Goal: Information Seeking & Learning: Learn about a topic

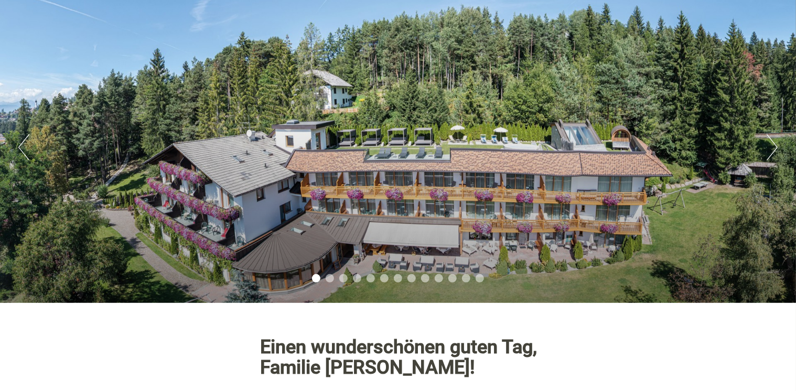
scroll to position [105, 0]
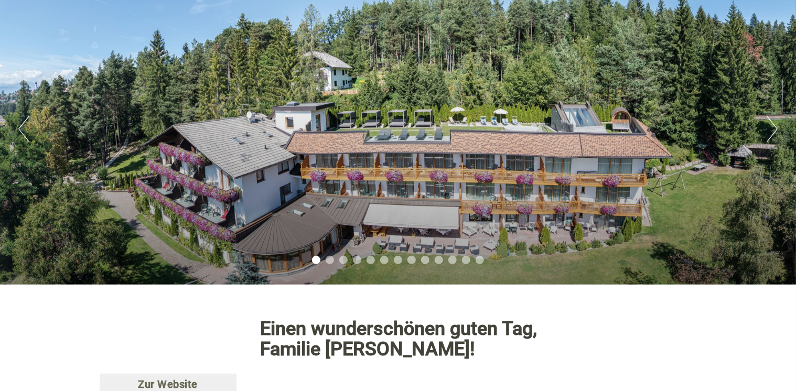
click at [775, 132] on button "Next" at bounding box center [771, 129] width 11 height 26
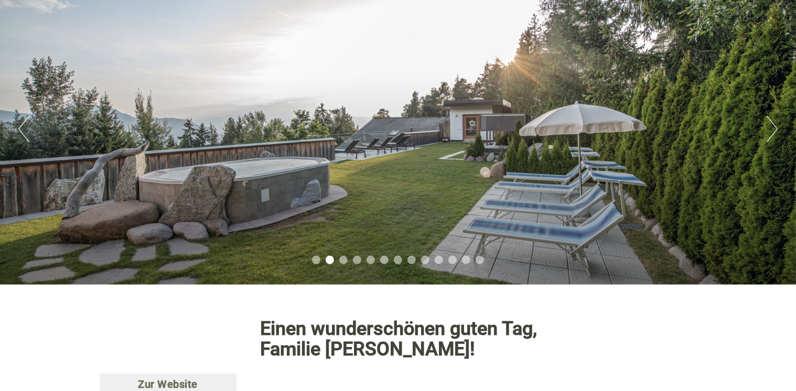
click at [775, 132] on button "Next" at bounding box center [771, 129] width 11 height 26
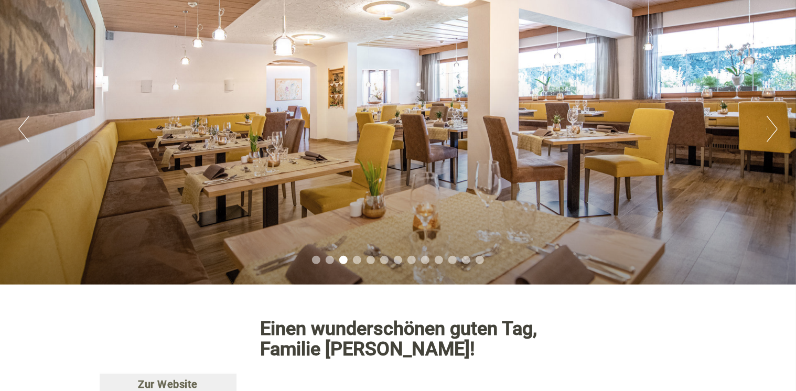
click at [775, 132] on button "Next" at bounding box center [771, 129] width 11 height 26
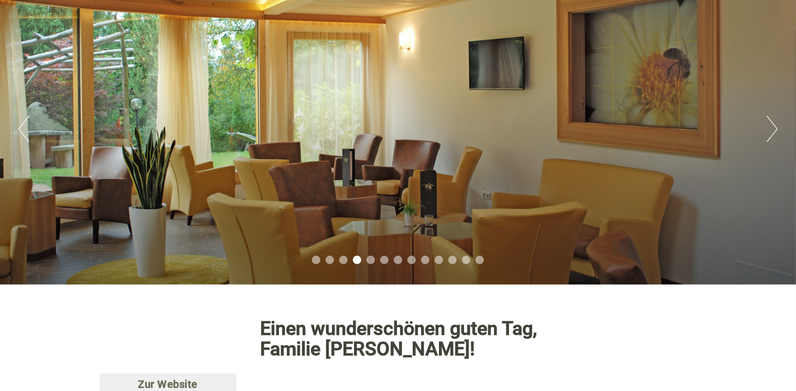
click at [775, 132] on button "Next" at bounding box center [771, 129] width 11 height 26
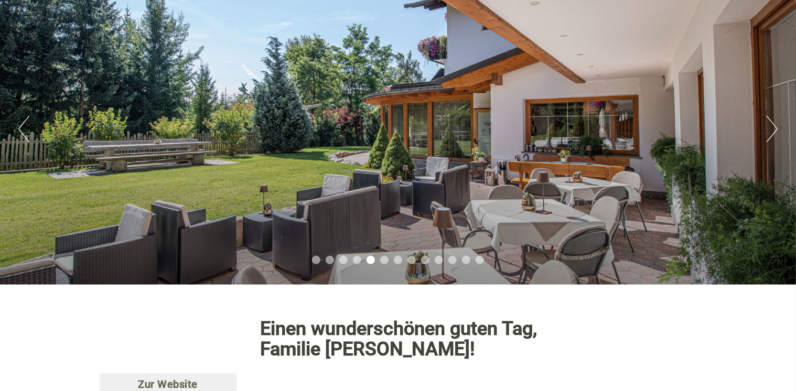
click at [775, 132] on button "Next" at bounding box center [771, 129] width 11 height 26
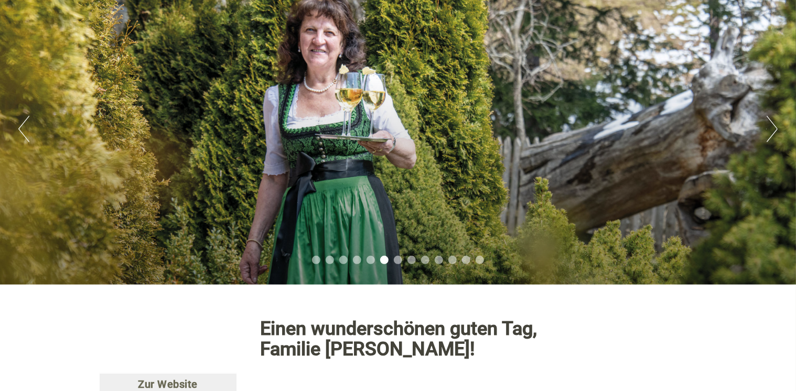
click at [775, 132] on button "Next" at bounding box center [771, 129] width 11 height 26
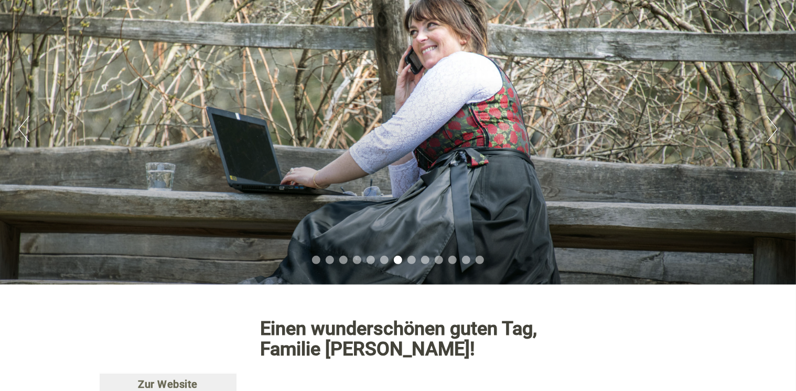
click at [775, 132] on button "Next" at bounding box center [771, 129] width 11 height 26
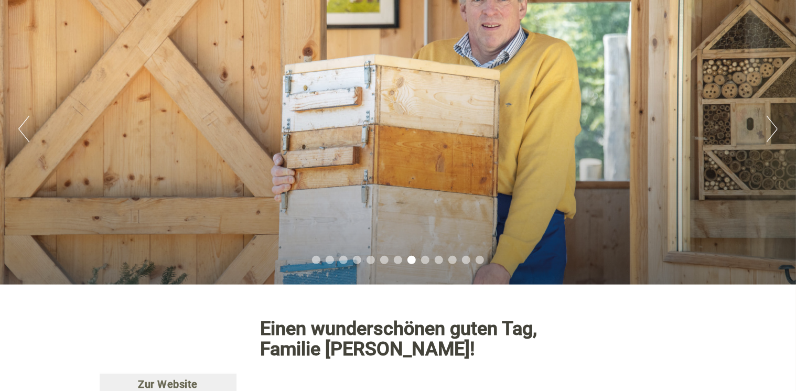
click at [775, 132] on button "Next" at bounding box center [771, 129] width 11 height 26
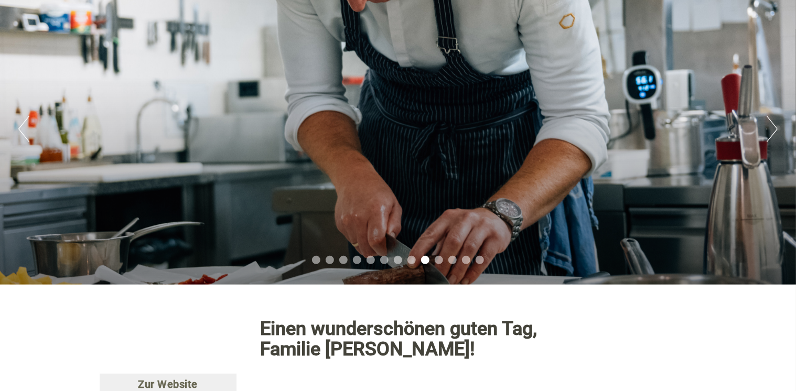
click at [775, 132] on button "Next" at bounding box center [771, 129] width 11 height 26
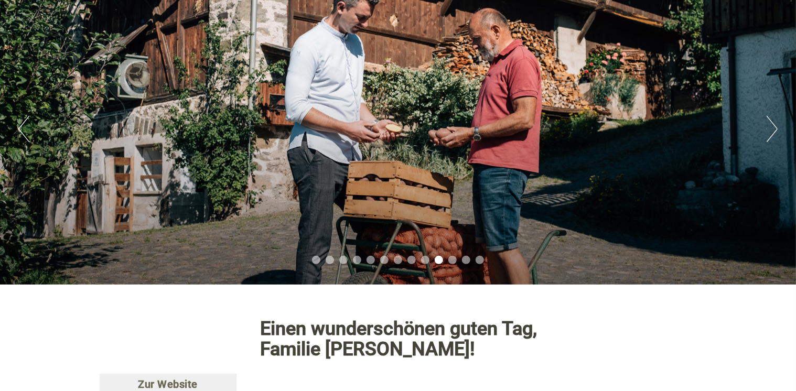
click at [775, 132] on button "Next" at bounding box center [771, 129] width 11 height 26
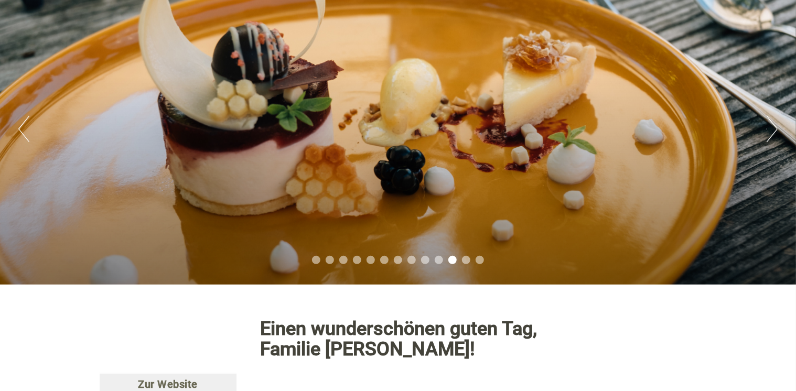
click at [775, 132] on button "Next" at bounding box center [771, 129] width 11 height 26
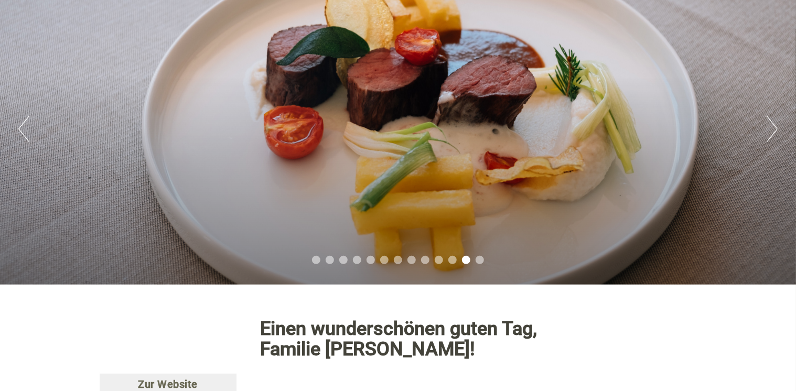
click at [775, 132] on button "Next" at bounding box center [771, 129] width 11 height 26
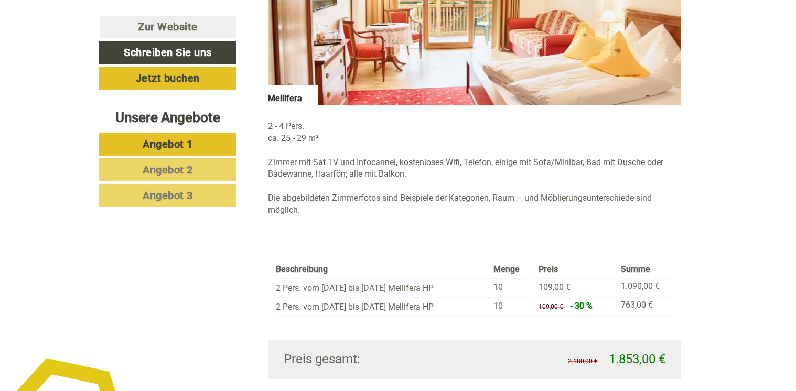
scroll to position [943, 0]
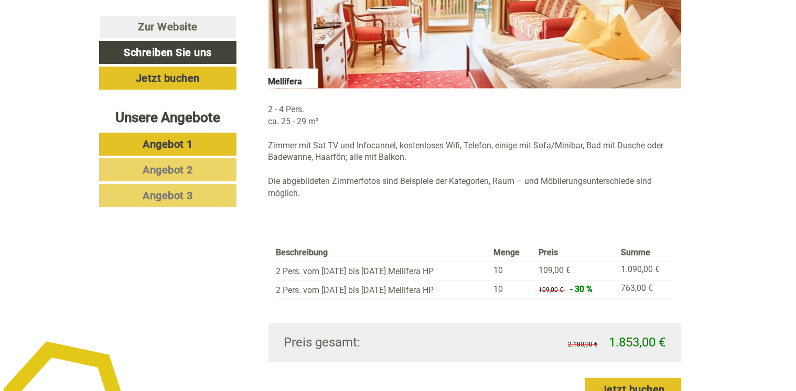
click at [150, 166] on span "Angebot 2" at bounding box center [168, 170] width 50 height 13
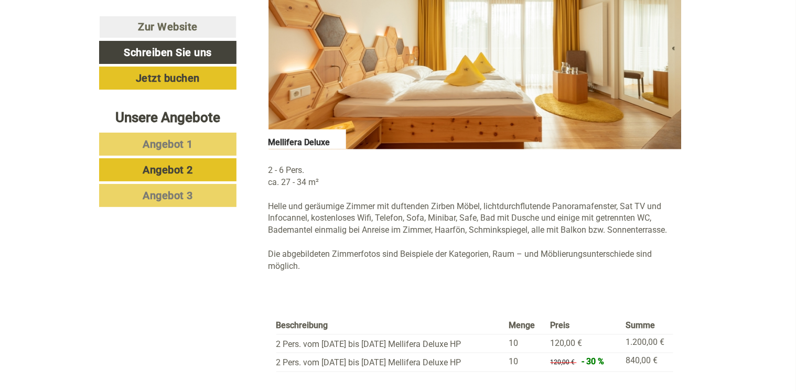
scroll to position [902, 0]
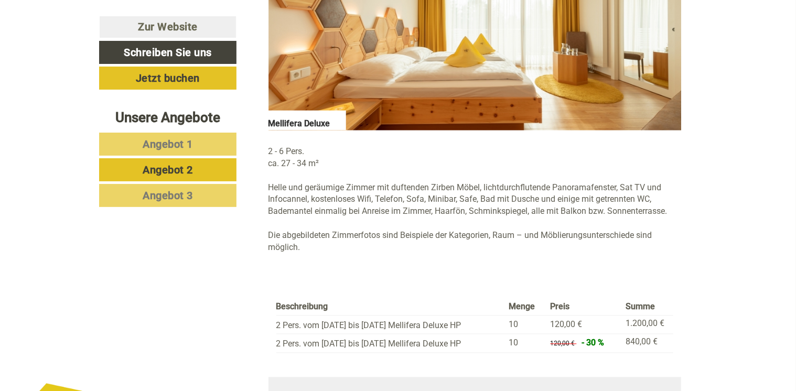
click at [166, 192] on span "Angebot 3" at bounding box center [168, 195] width 50 height 13
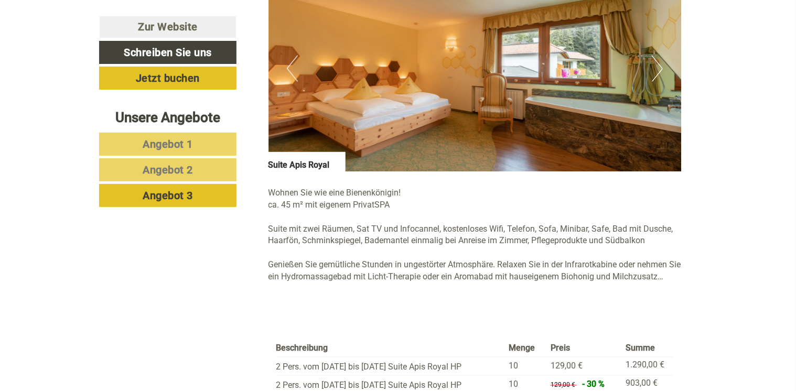
scroll to position [797, 0]
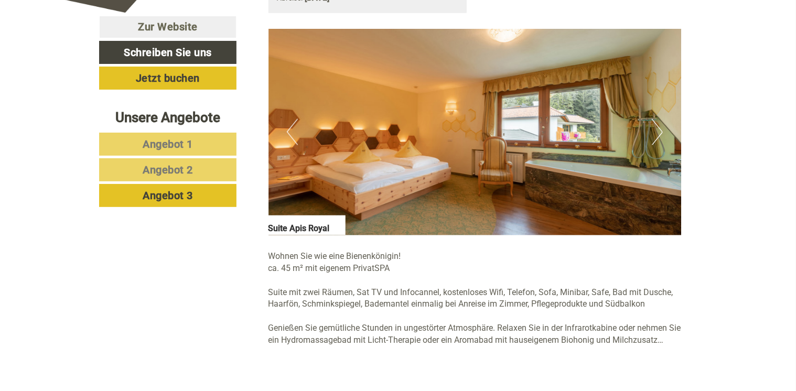
click at [182, 167] on span "Angebot 2" at bounding box center [168, 170] width 50 height 13
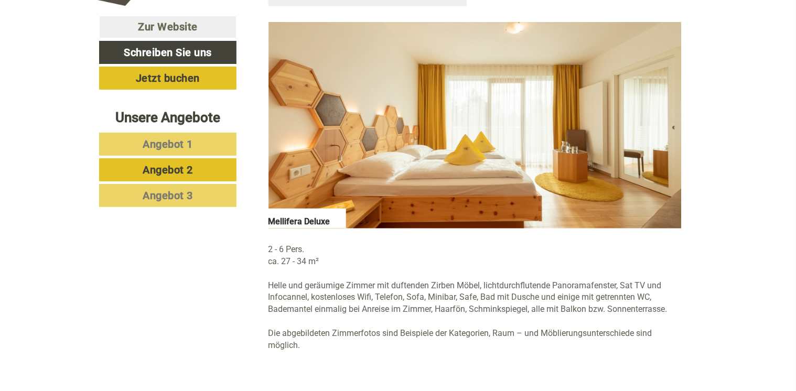
scroll to position [692, 0]
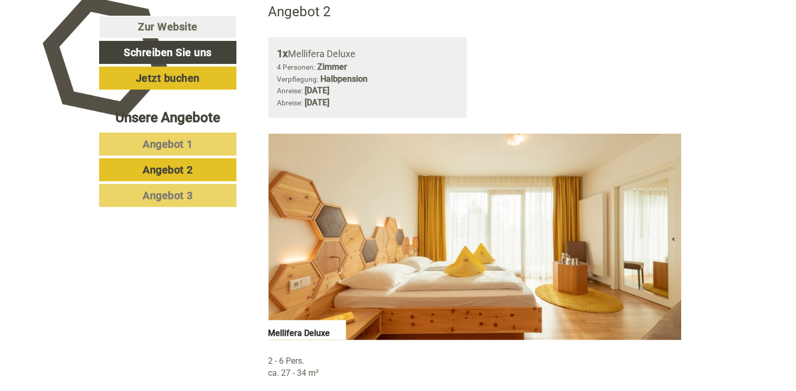
click at [195, 135] on link "Angebot 1" at bounding box center [167, 144] width 137 height 23
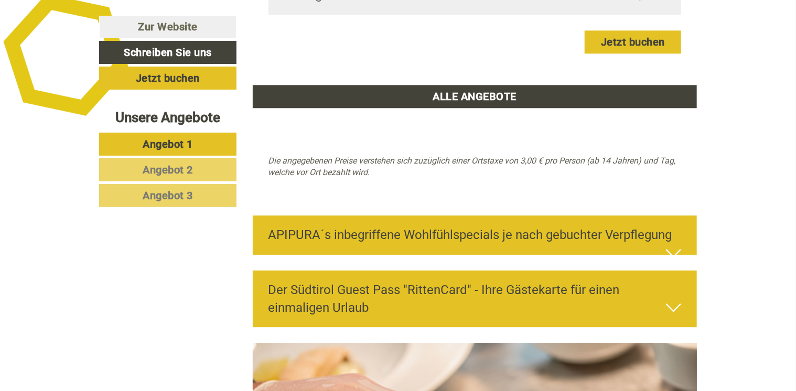
scroll to position [1321, 0]
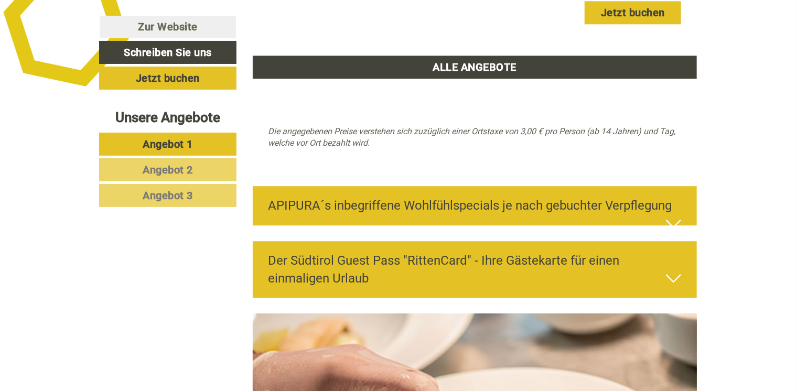
click at [671, 215] on icon at bounding box center [673, 224] width 15 height 18
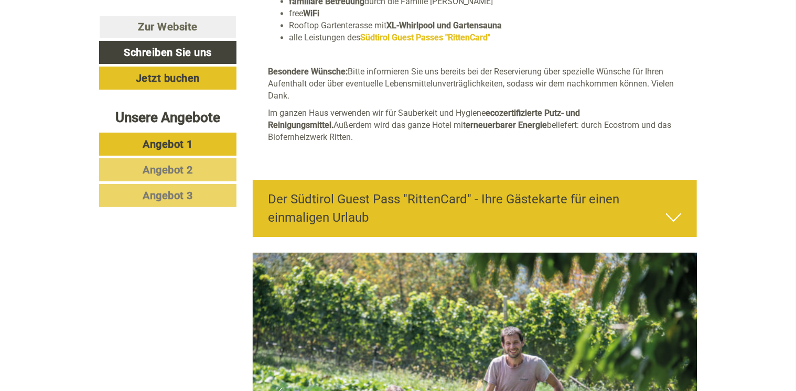
scroll to position [1688, 0]
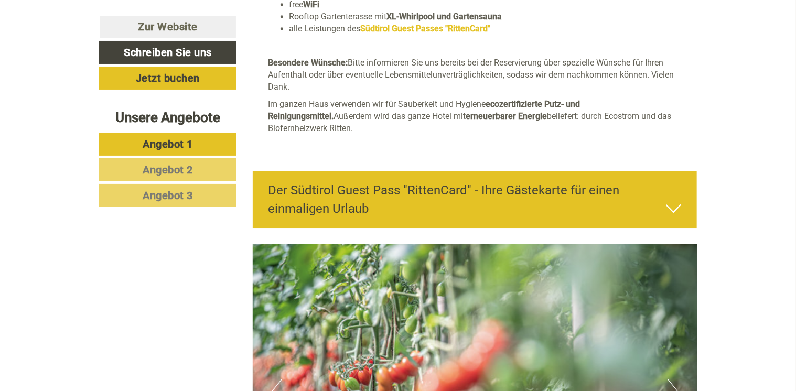
click at [675, 200] on icon at bounding box center [673, 209] width 15 height 18
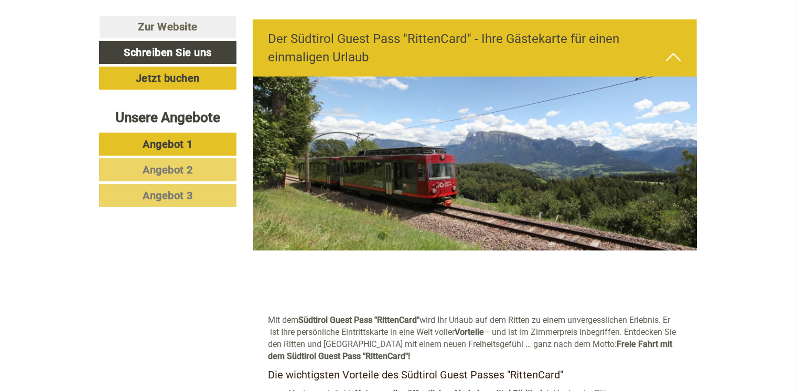
scroll to position [0, 0]
